Goal: Information Seeking & Learning: Find specific fact

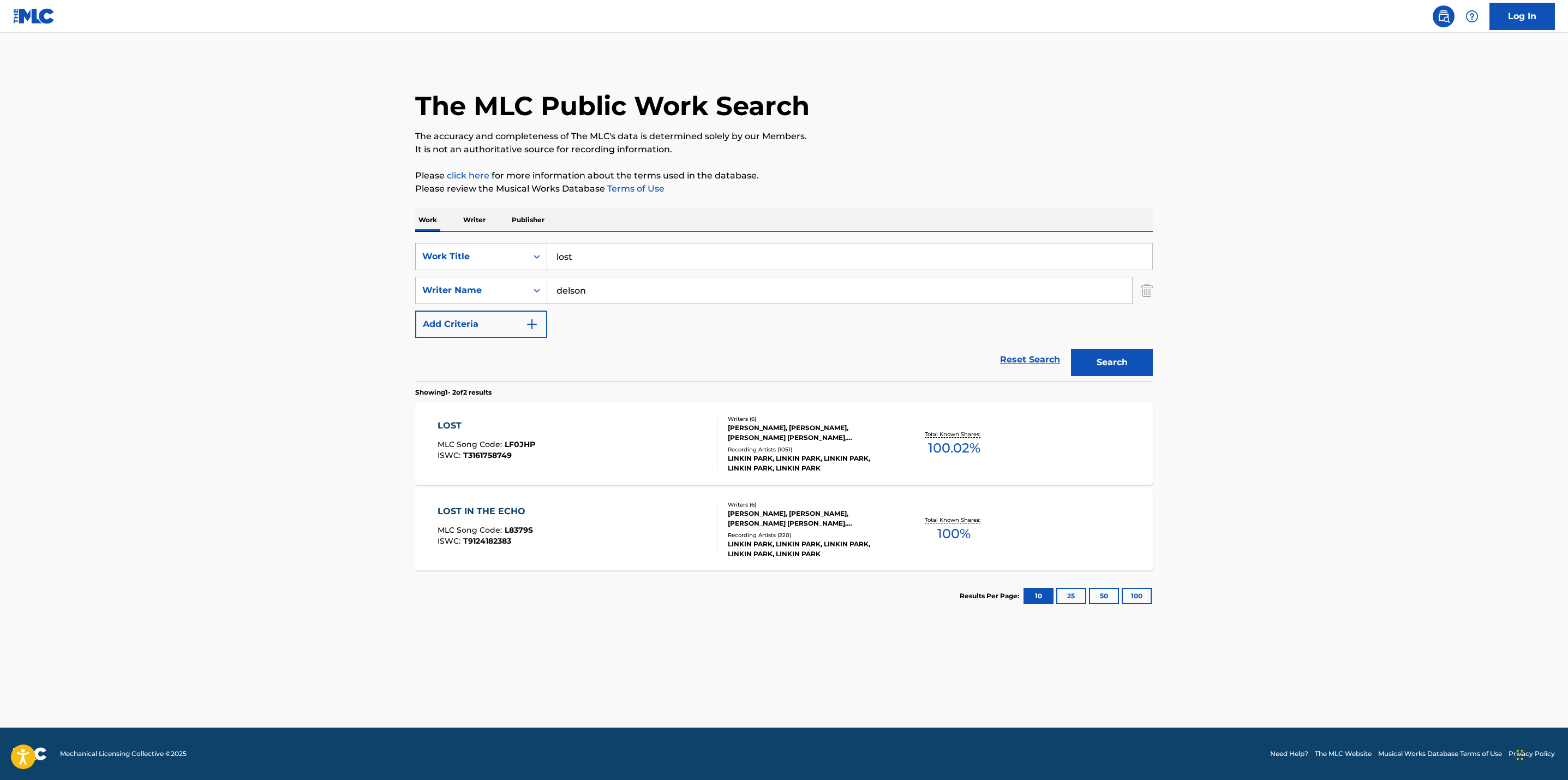
drag, startPoint x: 595, startPoint y: 256, endPoint x: 457, endPoint y: 256, distance: 138.0
click at [457, 256] on div "SearchWithCriteriab7ba3078-68cd-43e9-a281-2711c43c0eea Work Title lost" at bounding box center [784, 256] width 737 height 28
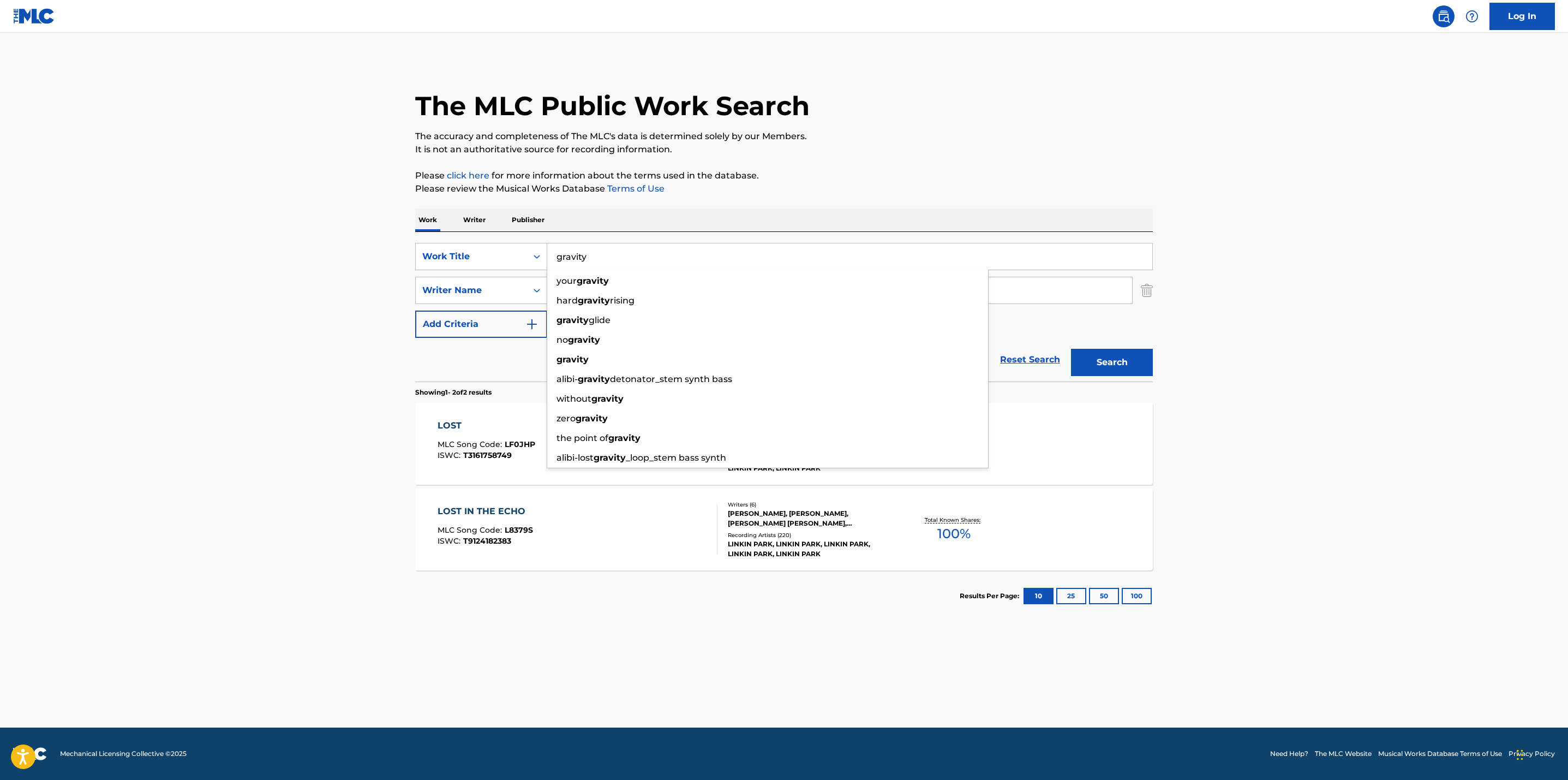
type input "gravity"
click at [363, 259] on main "The MLC Public Work Search The accuracy and completeness of The MLC's data is d…" at bounding box center [784, 379] width 1568 height 694
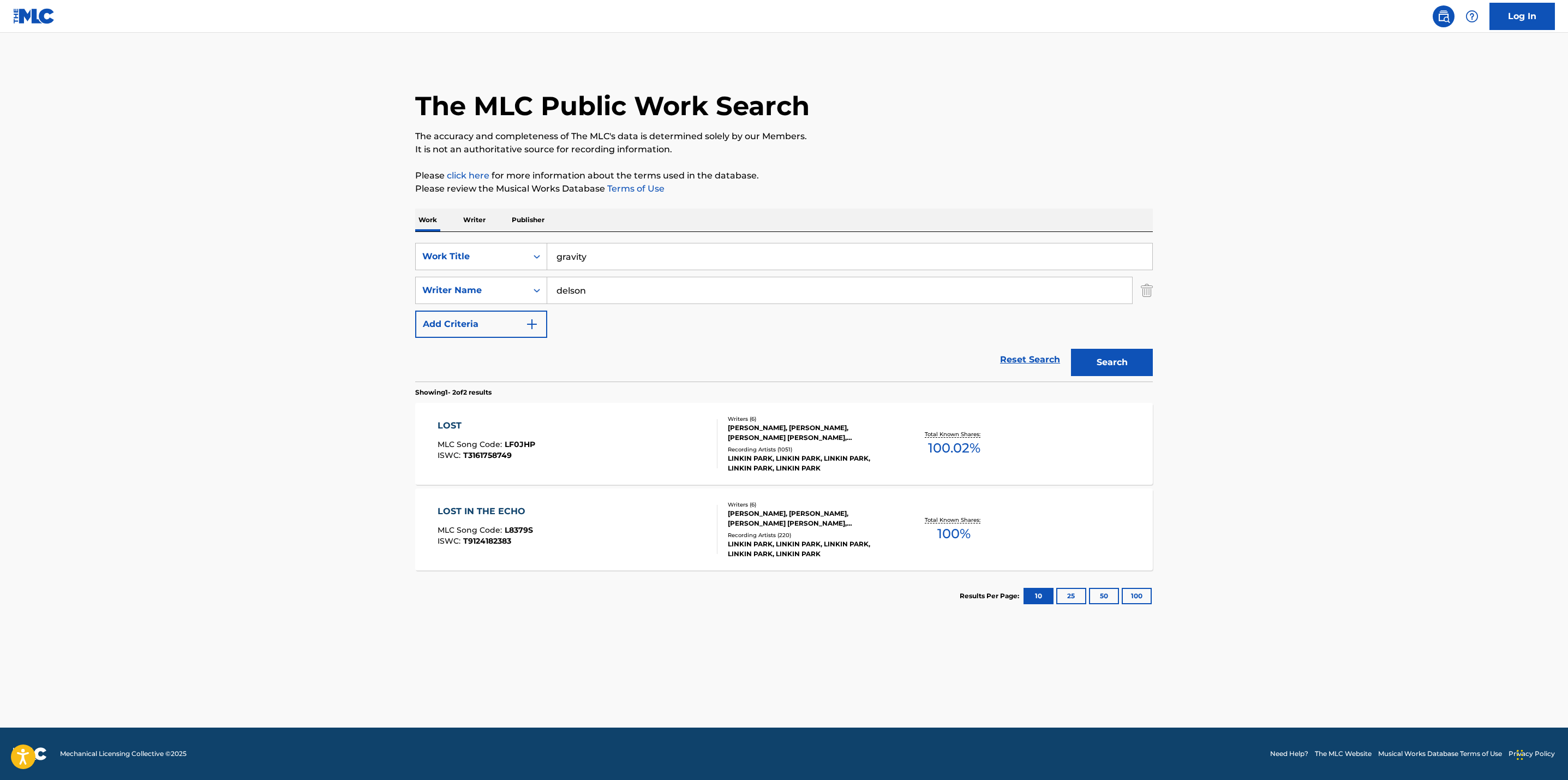
drag, startPoint x: 634, startPoint y: 288, endPoint x: 396, endPoint y: 254, distance: 240.4
click at [396, 254] on main "The MLC Public Work Search The accuracy and completeness of The MLC's data is d…" at bounding box center [784, 379] width 1568 height 694
type input "bareilles"
click at [1071, 349] on button "Search" at bounding box center [1112, 362] width 82 height 28
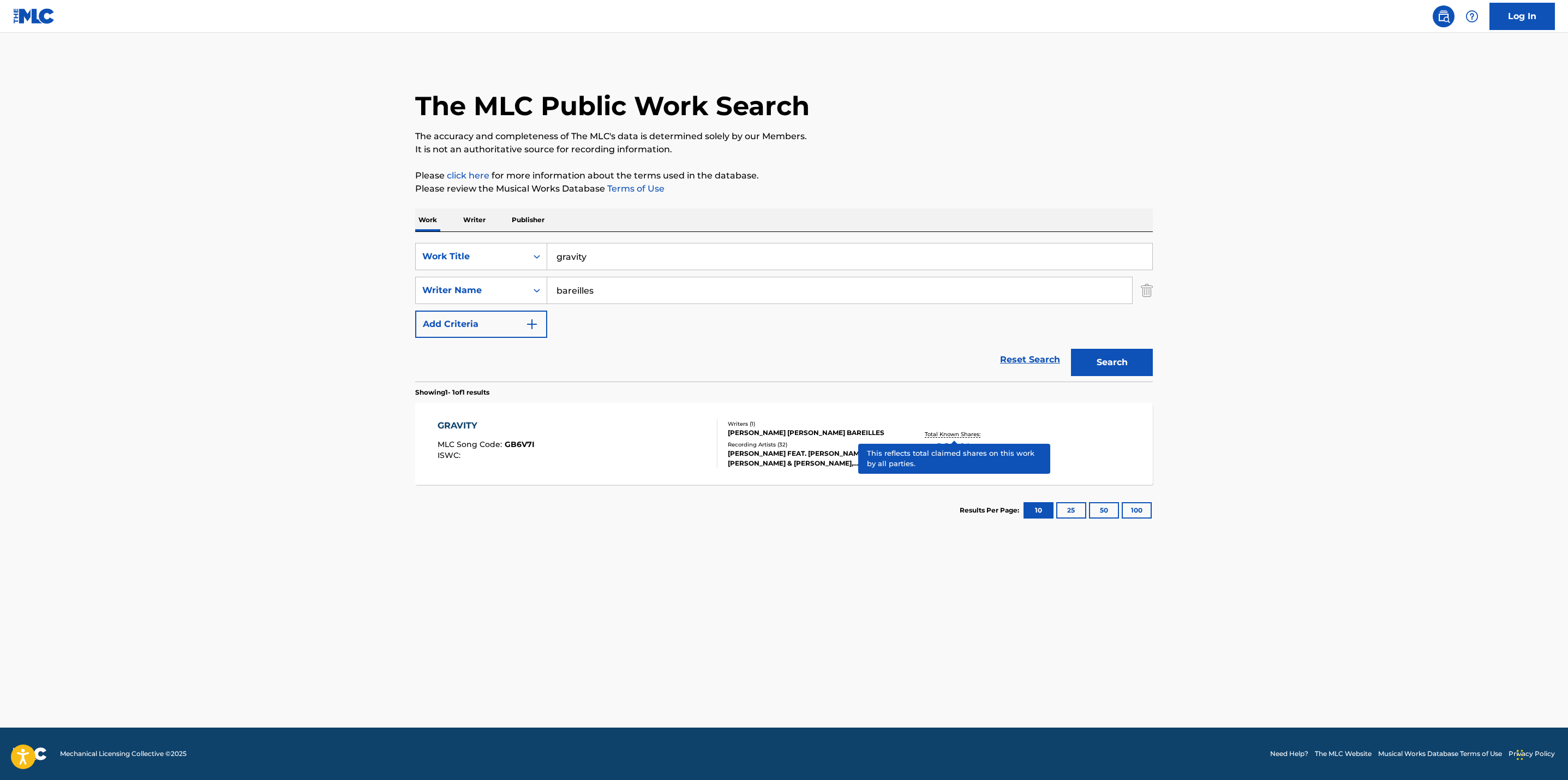
click at [954, 436] on p "Total Known Shares:" at bounding box center [954, 434] width 58 height 8
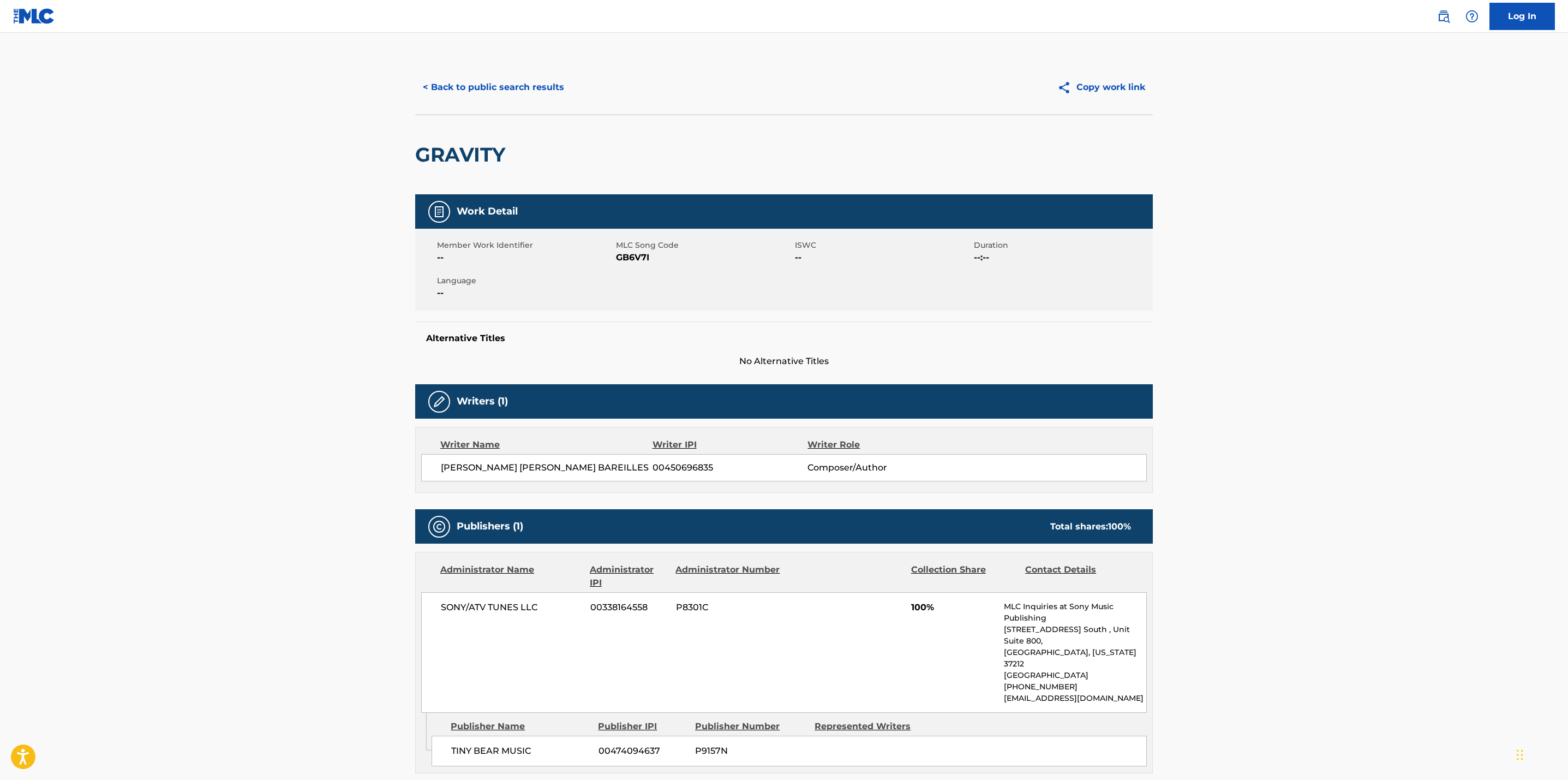
scroll to position [78, 0]
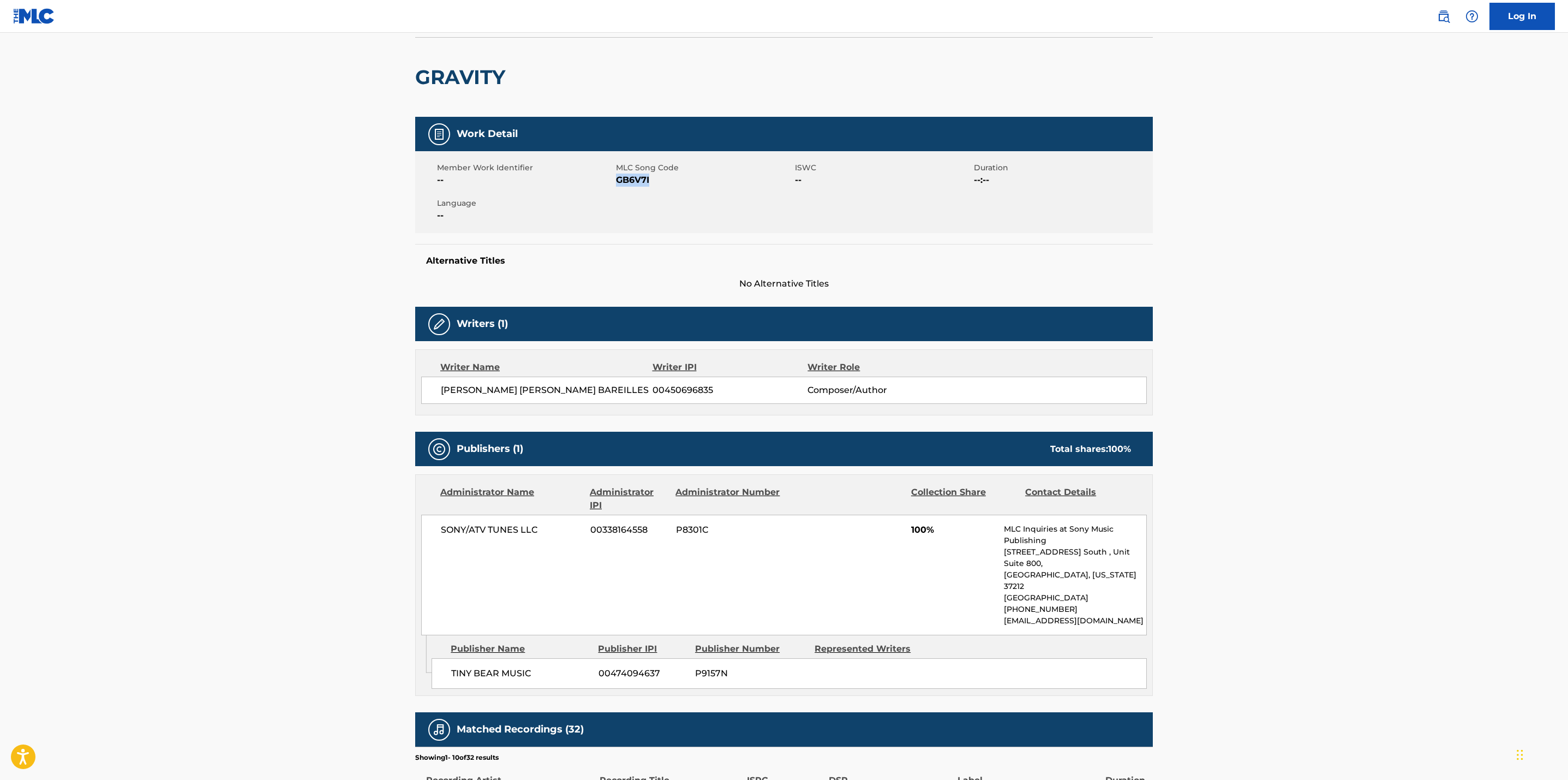
drag, startPoint x: 655, startPoint y: 181, endPoint x: 616, endPoint y: 182, distance: 39.0
click at [616, 182] on span "GB6V7I" at bounding box center [704, 180] width 176 height 13
copy span "GB6V7I"
